Goal: Use online tool/utility: Utilize a website feature to perform a specific function

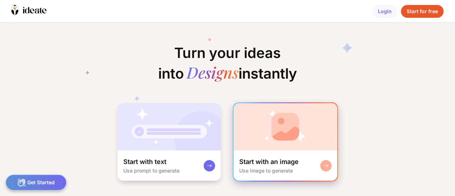
click at [327, 167] on rect at bounding box center [326, 166] width 6 height 6
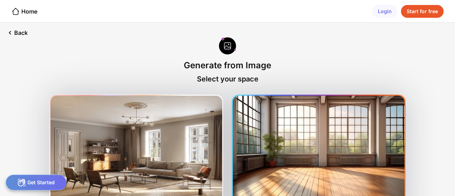
scroll to position [35, 0]
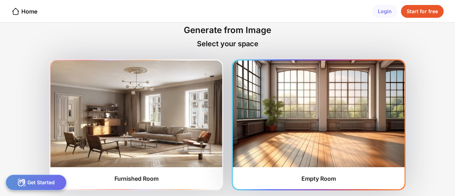
click at [346, 154] on img at bounding box center [319, 113] width 172 height 107
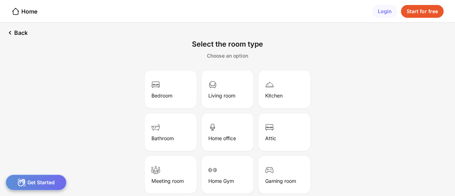
scroll to position [25, 0]
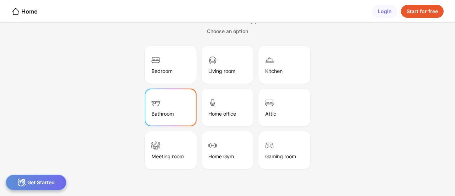
click at [154, 111] on div "Bathroom" at bounding box center [162, 114] width 22 height 6
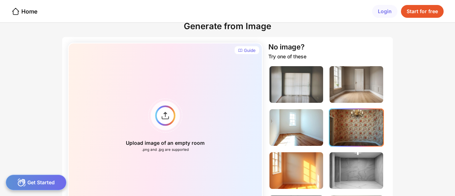
scroll to position [39, 0]
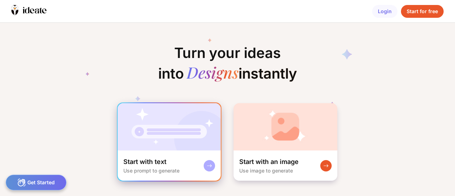
scroll to position [0, 12]
click at [175, 169] on div "Use prompt to generate" at bounding box center [151, 170] width 56 height 6
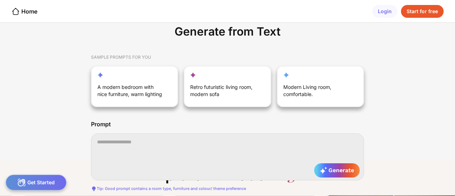
scroll to position [0, 255]
click at [101, 147] on textarea at bounding box center [227, 156] width 273 height 47
paste textarea "**********"
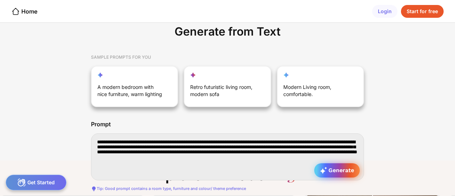
type textarea "**********"
click at [336, 168] on span "Generate" at bounding box center [337, 170] width 34 height 7
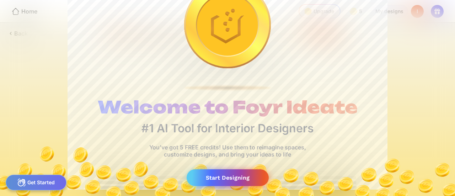
click at [214, 177] on div "Start Designing" at bounding box center [228, 177] width 82 height 17
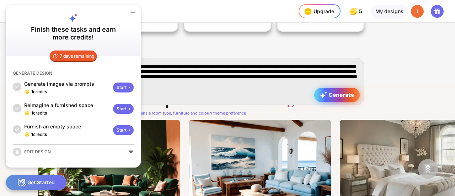
click at [344, 96] on span "Generate" at bounding box center [337, 94] width 34 height 7
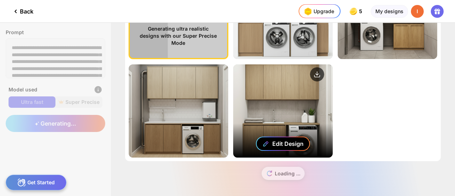
click at [277, 141] on div "Edit Design" at bounding box center [287, 143] width 31 height 7
click at [271, 140] on div "Edit Design" at bounding box center [283, 144] width 54 height 14
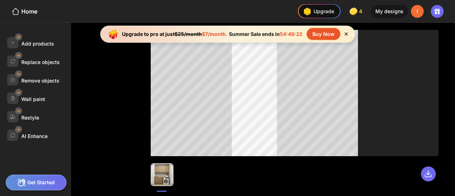
click at [347, 34] on icon at bounding box center [346, 33] width 3 height 3
